Goal: Task Accomplishment & Management: Manage account settings

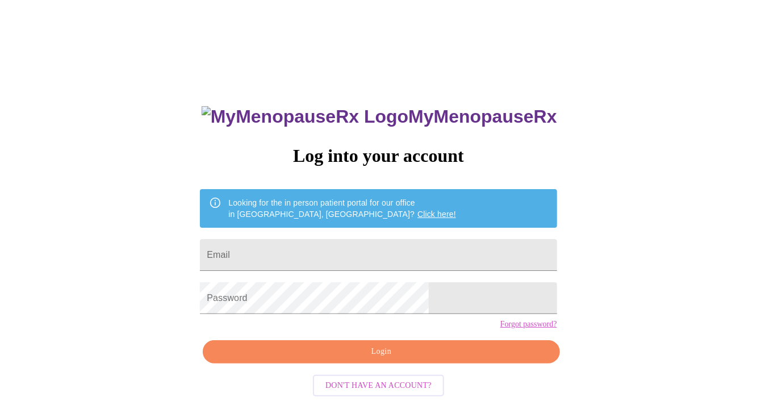
type input "rdaoedsjah@gmail.com"
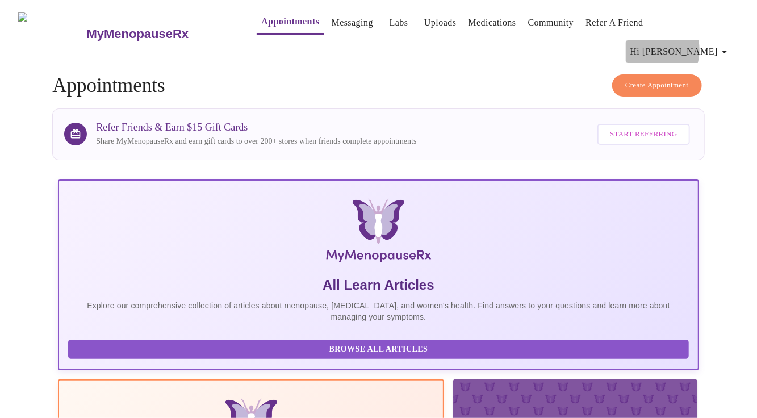
click at [691, 44] on span "Hi [PERSON_NAME]" at bounding box center [680, 52] width 101 height 16
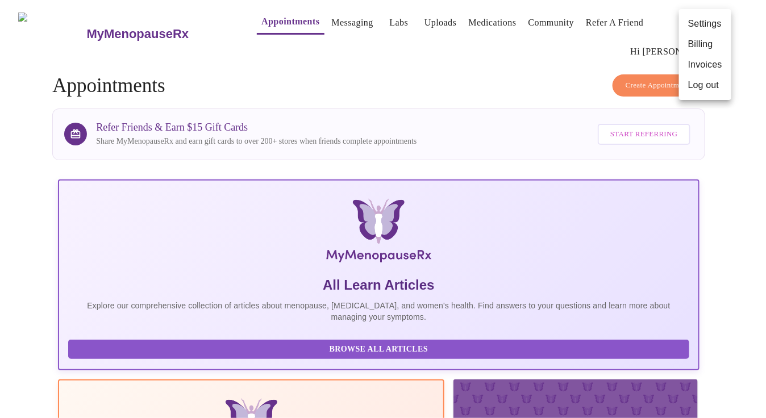
click at [545, 49] on div at bounding box center [383, 209] width 766 height 418
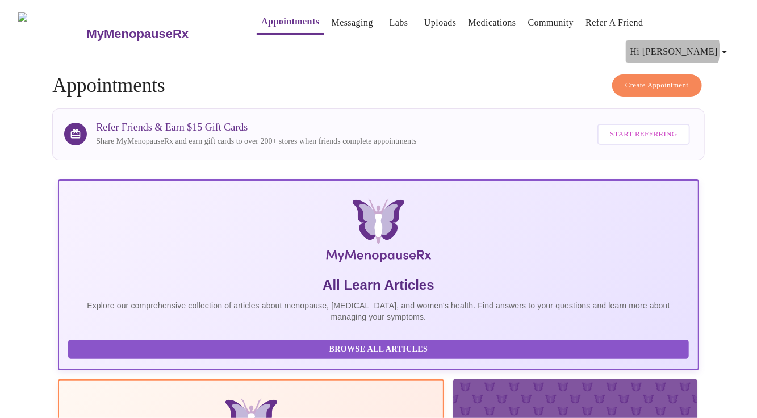
click at [715, 44] on span "Hi [PERSON_NAME]" at bounding box center [680, 52] width 101 height 16
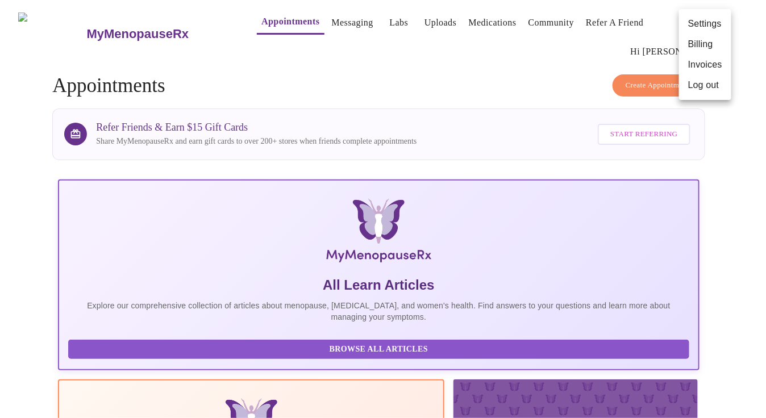
click at [745, 130] on div at bounding box center [383, 209] width 766 height 418
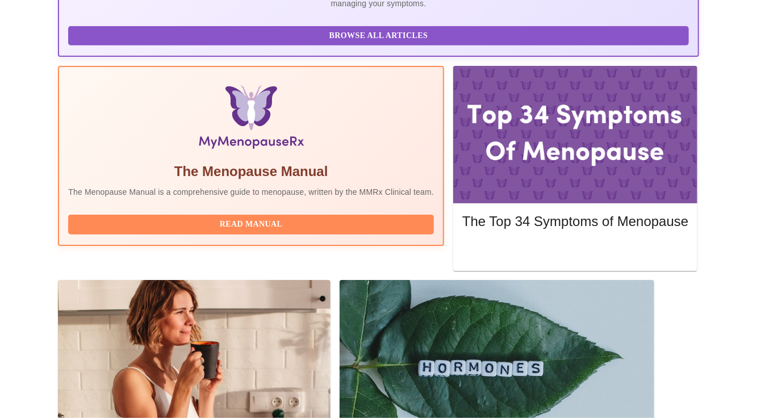
scroll to position [311, 0]
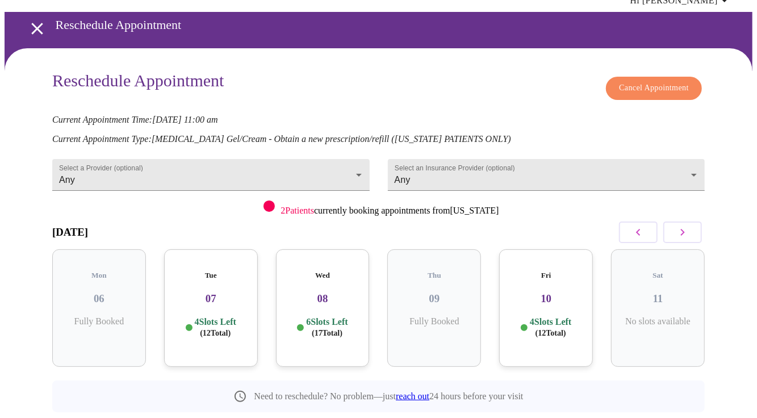
scroll to position [58, 0]
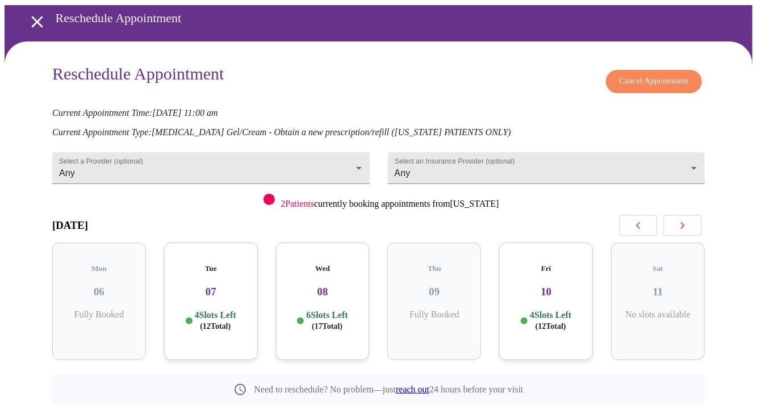
click at [224, 275] on div "Tue 07 4 Slots Left ( 12 Total)" at bounding box center [211, 302] width 94 height 118
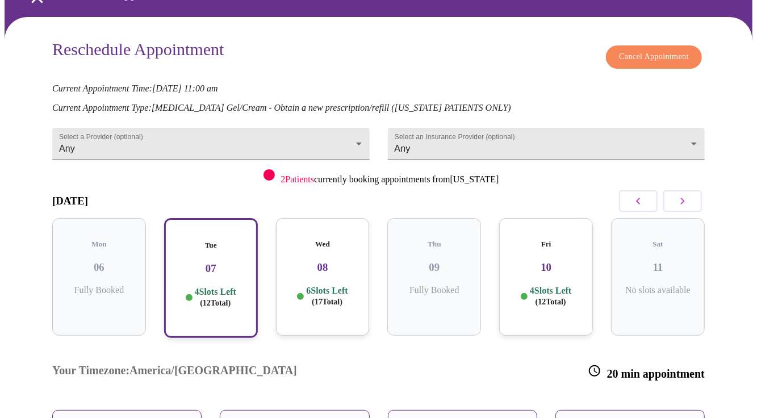
scroll to position [82, 0]
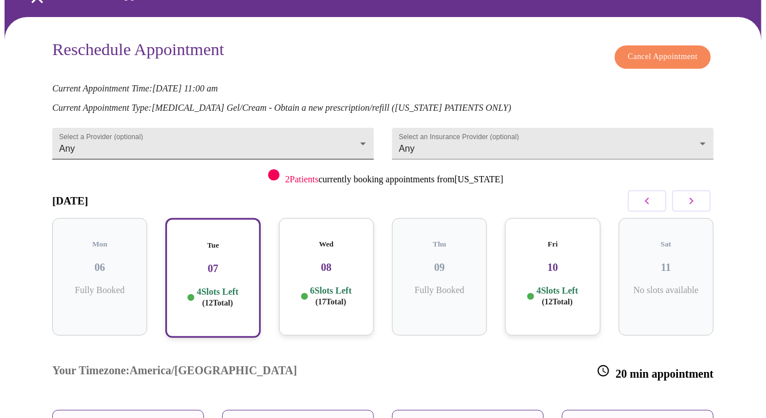
click at [247, 112] on body "MyMenopauseRx Appointments Messaging Labs Uploads Medications Community Refer a…" at bounding box center [383, 232] width 757 height 620
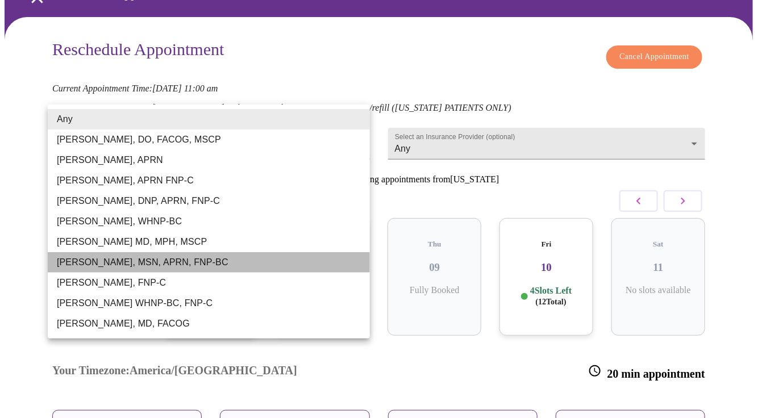
click at [157, 261] on li "[PERSON_NAME], MSN, APRN, FNP-BC" at bounding box center [209, 262] width 322 height 20
type input "[PERSON_NAME], MSN, APRN, FNP-BC"
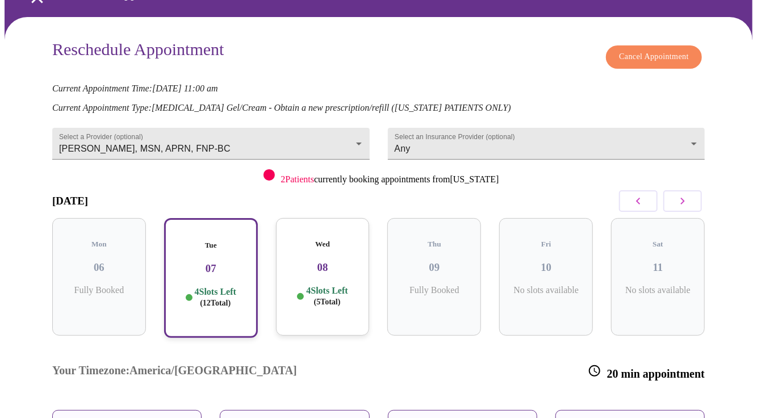
click at [580, 147] on div "Select an Insurance Provider (optional) Any Any" at bounding box center [547, 141] width 336 height 56
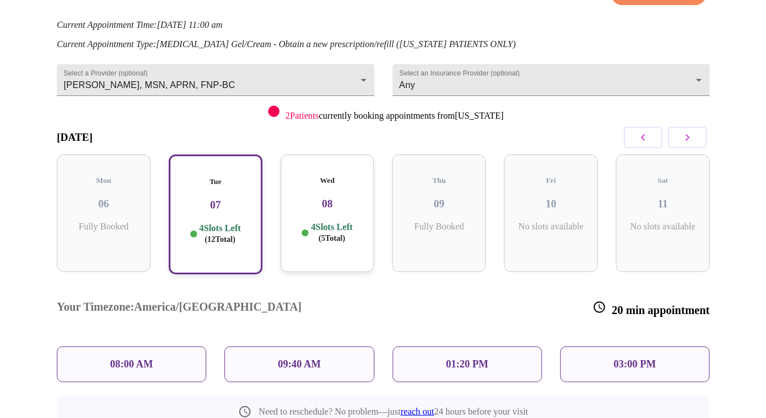
scroll to position [150, 0]
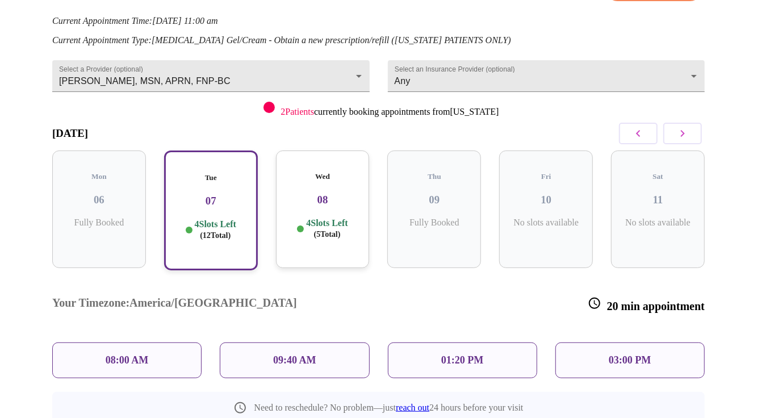
click at [271, 342] on div "09:40 AM" at bounding box center [294, 360] width 149 height 36
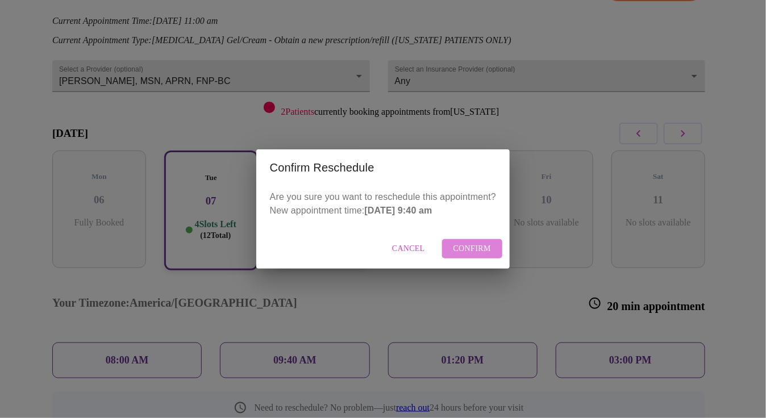
click at [474, 249] on span "Confirm" at bounding box center [472, 249] width 38 height 14
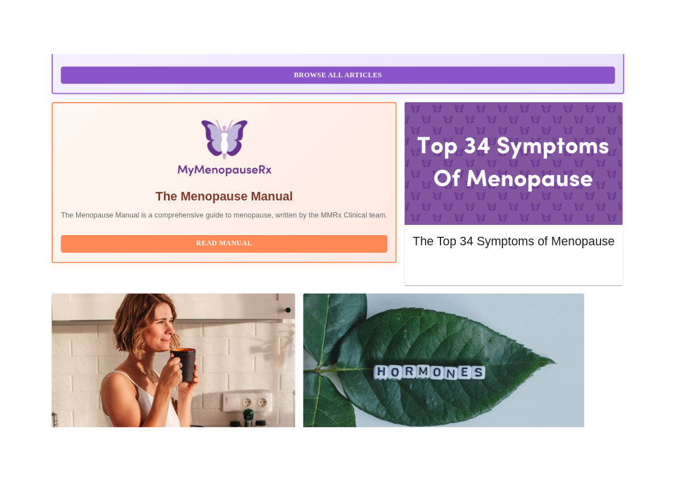
scroll to position [325, 0]
